Goal: Transaction & Acquisition: Purchase product/service

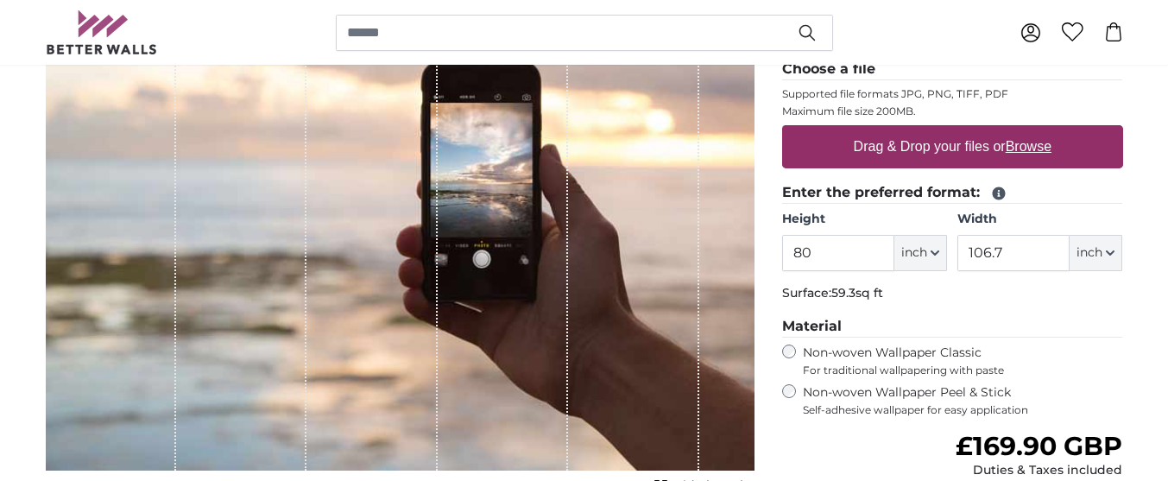
scroll to position [249, 0]
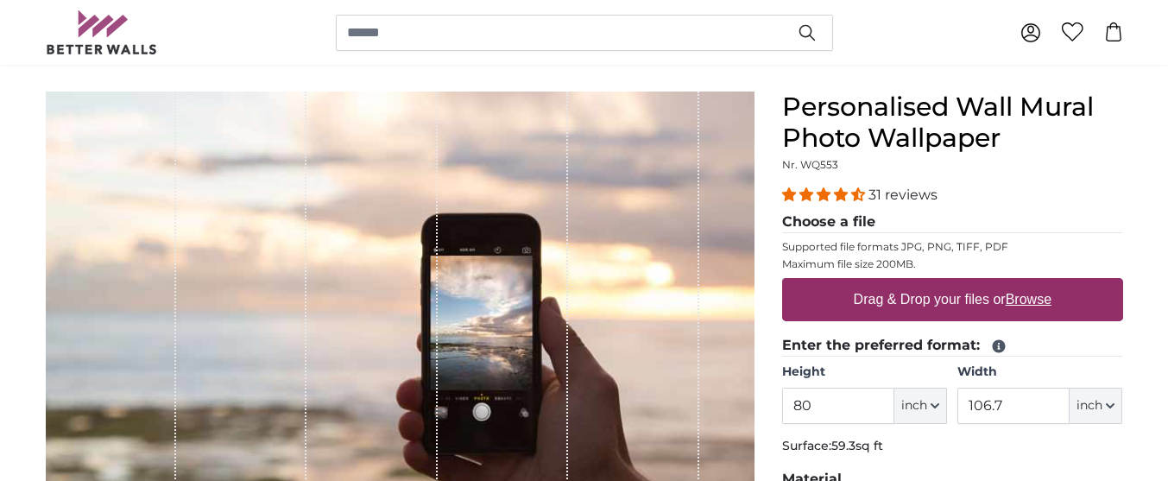
scroll to position [249, 0]
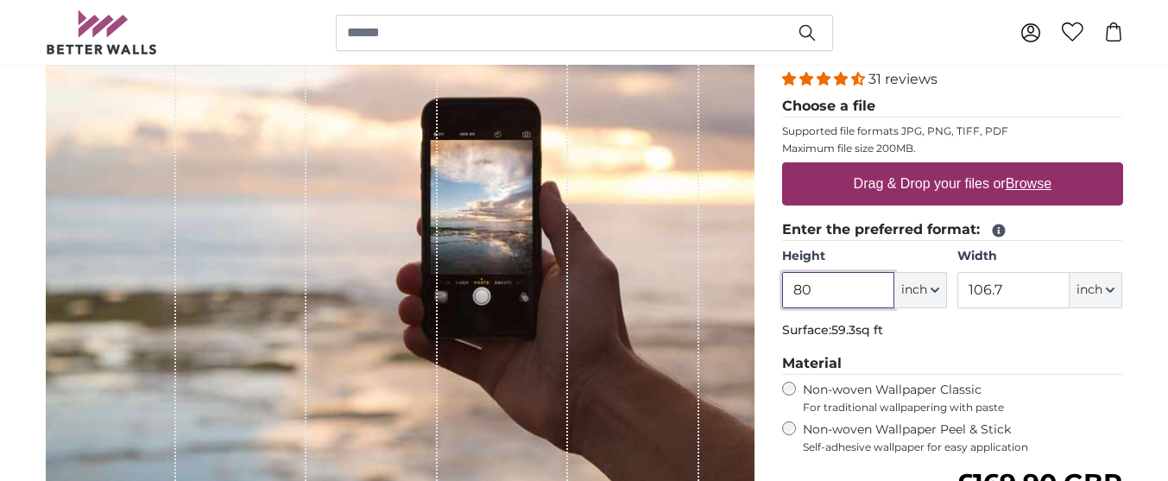
drag, startPoint x: 810, startPoint y: 289, endPoint x: 786, endPoint y: 293, distance: 24.4
click at [786, 293] on input "80" at bounding box center [838, 290] width 112 height 36
type input "52"
click at [905, 287] on span "inch" at bounding box center [914, 289] width 26 height 17
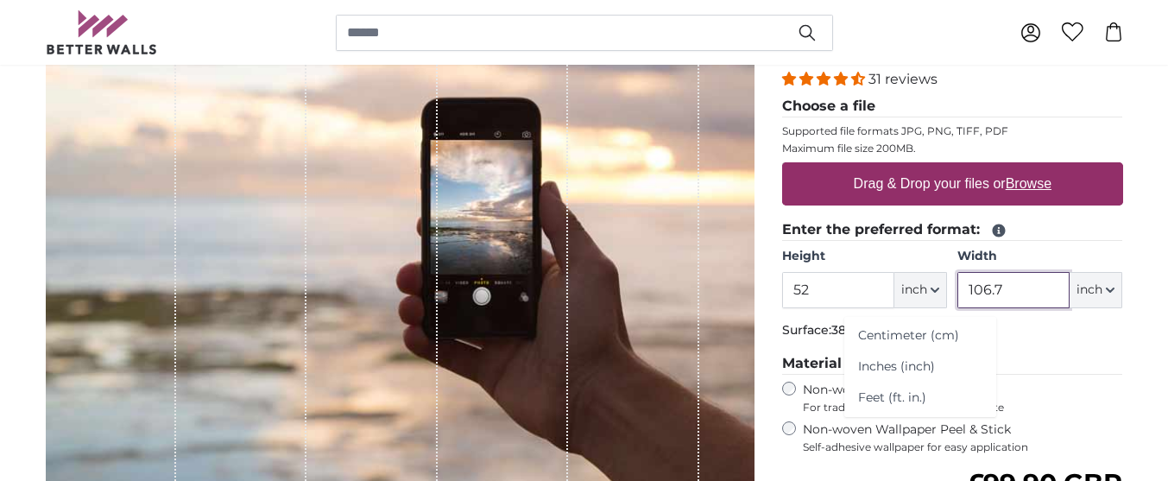
drag, startPoint x: 1006, startPoint y: 287, endPoint x: 975, endPoint y: 293, distance: 31.7
click at [975, 293] on input "106.7" at bounding box center [1013, 290] width 112 height 36
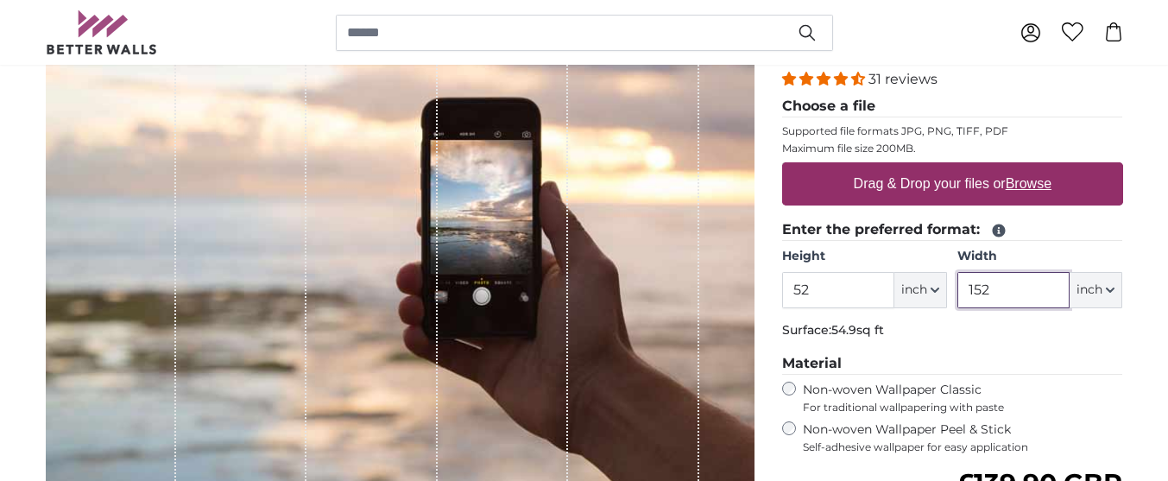
type input "152"
click at [1085, 284] on span "inch" at bounding box center [1090, 289] width 26 height 17
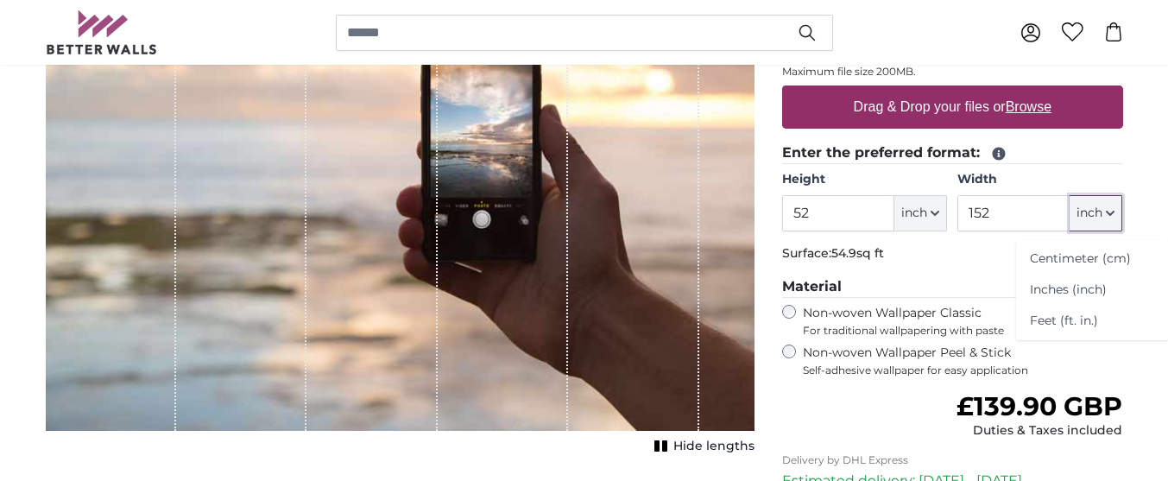
scroll to position [363, 0]
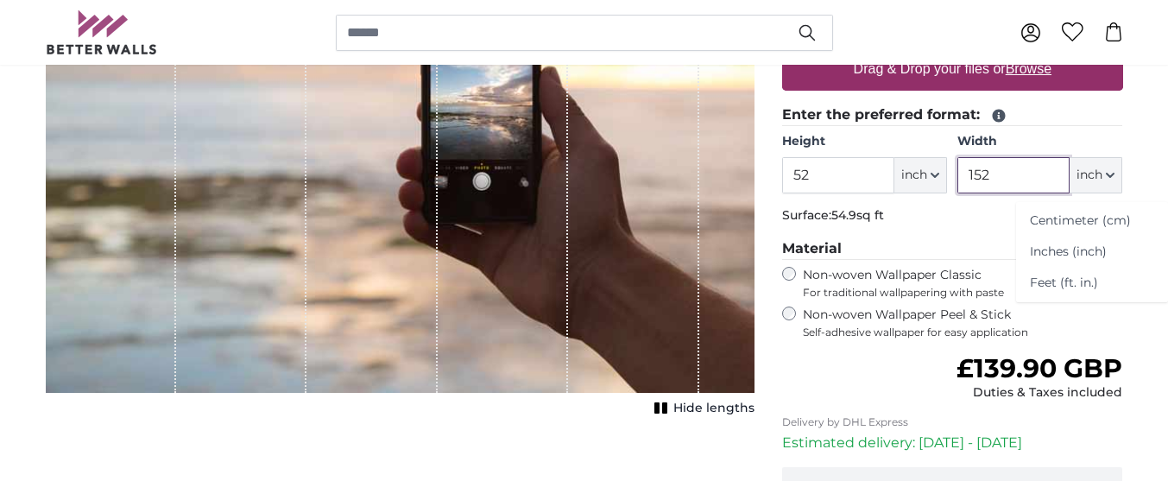
drag, startPoint x: 989, startPoint y: 172, endPoint x: 964, endPoint y: 171, distance: 25.1
click at [964, 171] on input "152" at bounding box center [1013, 175] width 112 height 36
type input "52"
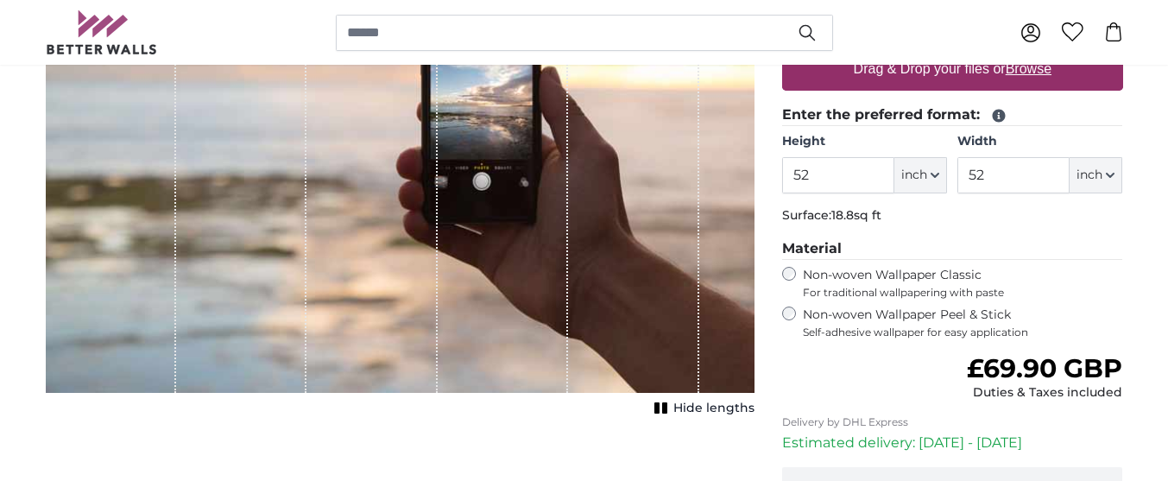
click at [589, 436] on div "Cancel Crop image Hide lengths" at bounding box center [400, 248] width 736 height 774
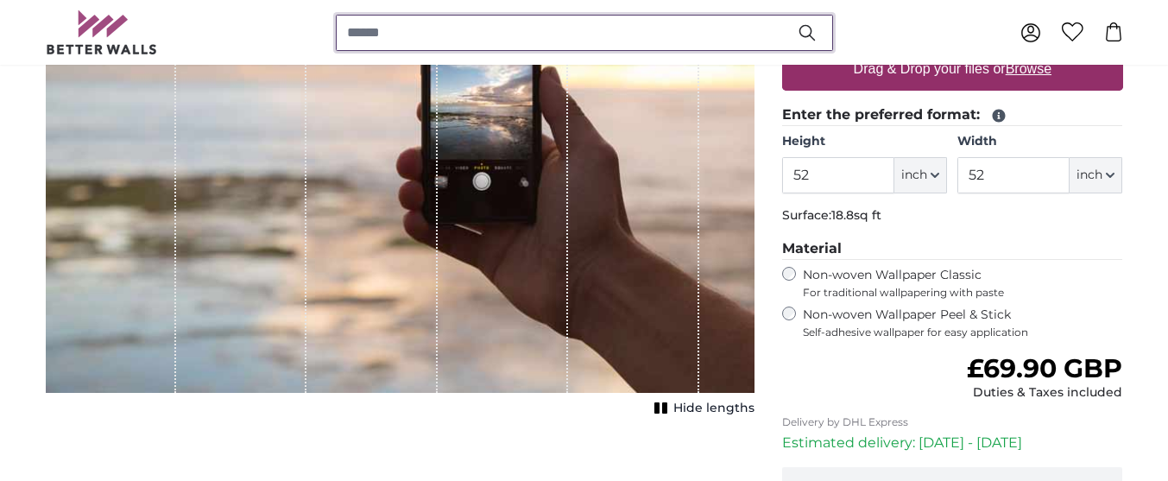
click at [394, 29] on input "search" at bounding box center [584, 33] width 497 height 36
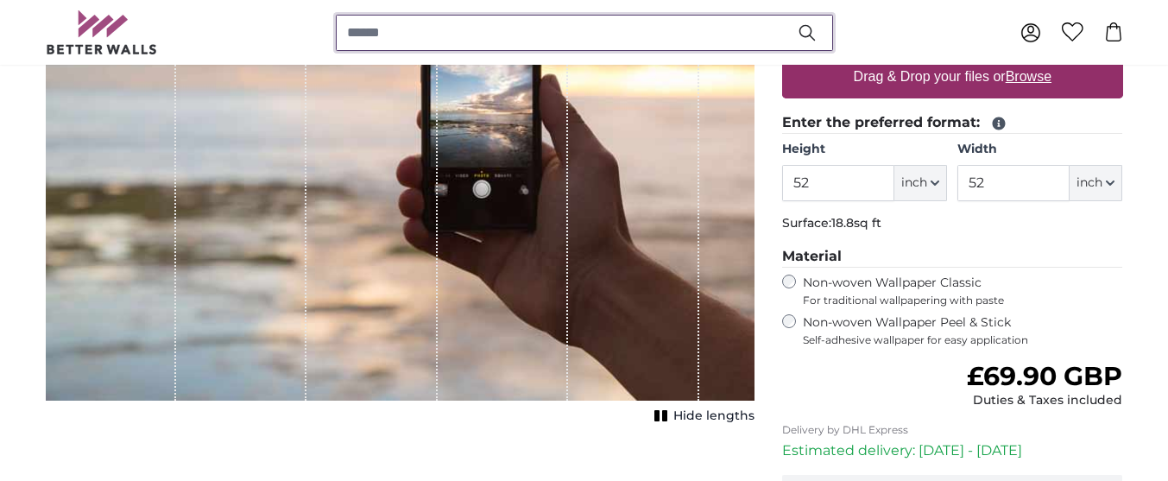
scroll to position [231, 0]
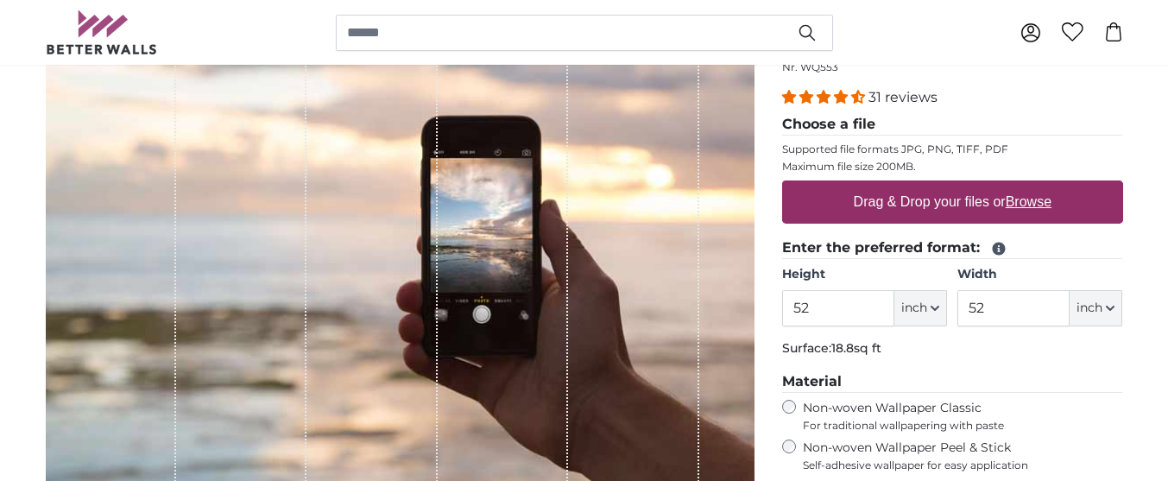
click at [470, 262] on div "1 of 1" at bounding box center [503, 260] width 130 height 532
click at [609, 376] on div "1 of 1" at bounding box center [633, 260] width 130 height 532
click at [817, 123] on legend "Choose a file" at bounding box center [952, 125] width 341 height 22
click at [860, 122] on legend "Choose a file" at bounding box center [952, 125] width 341 height 22
